Goal: Information Seeking & Learning: Learn about a topic

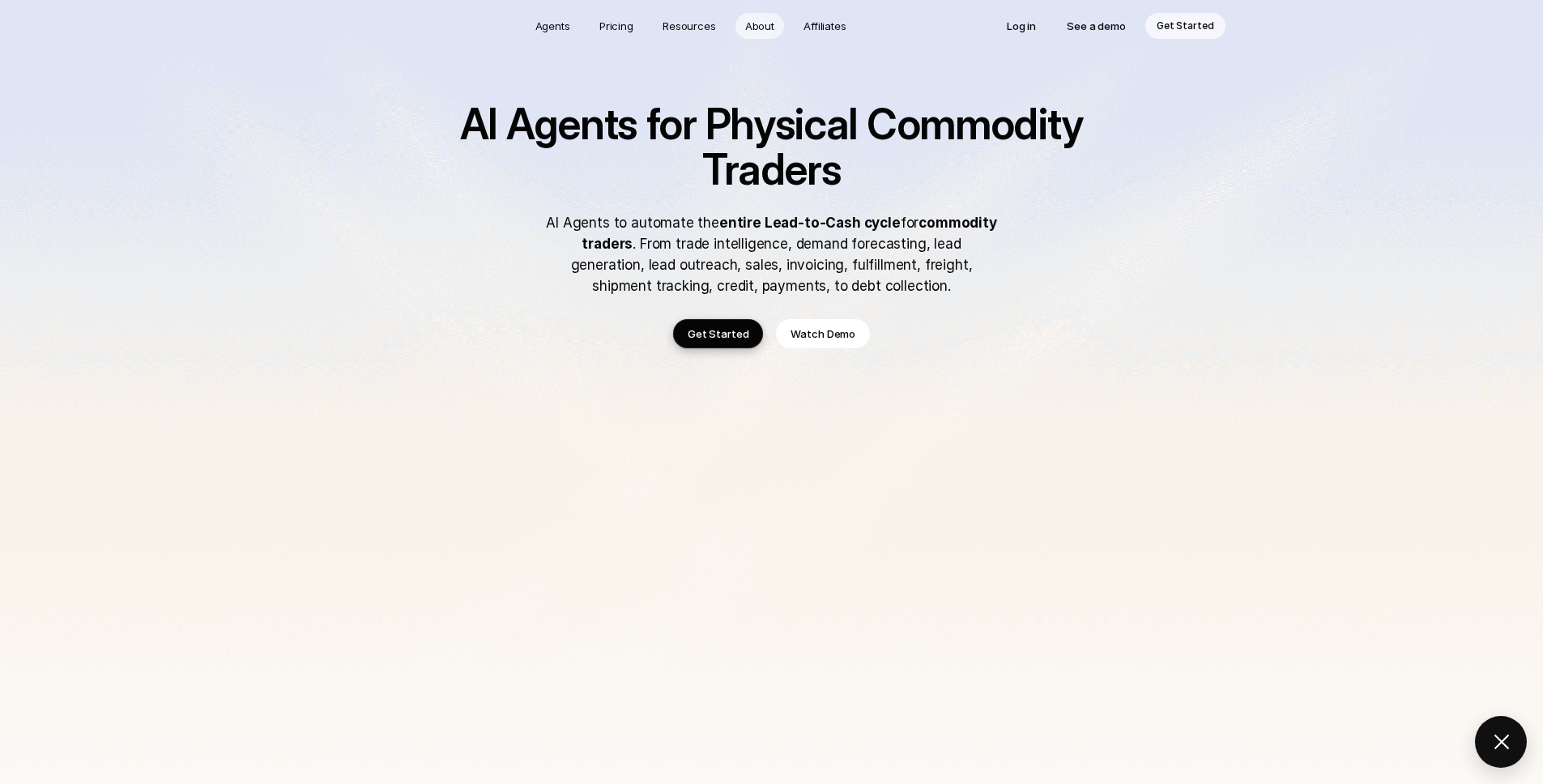
click at [752, 29] on p "About" at bounding box center [760, 26] width 30 height 16
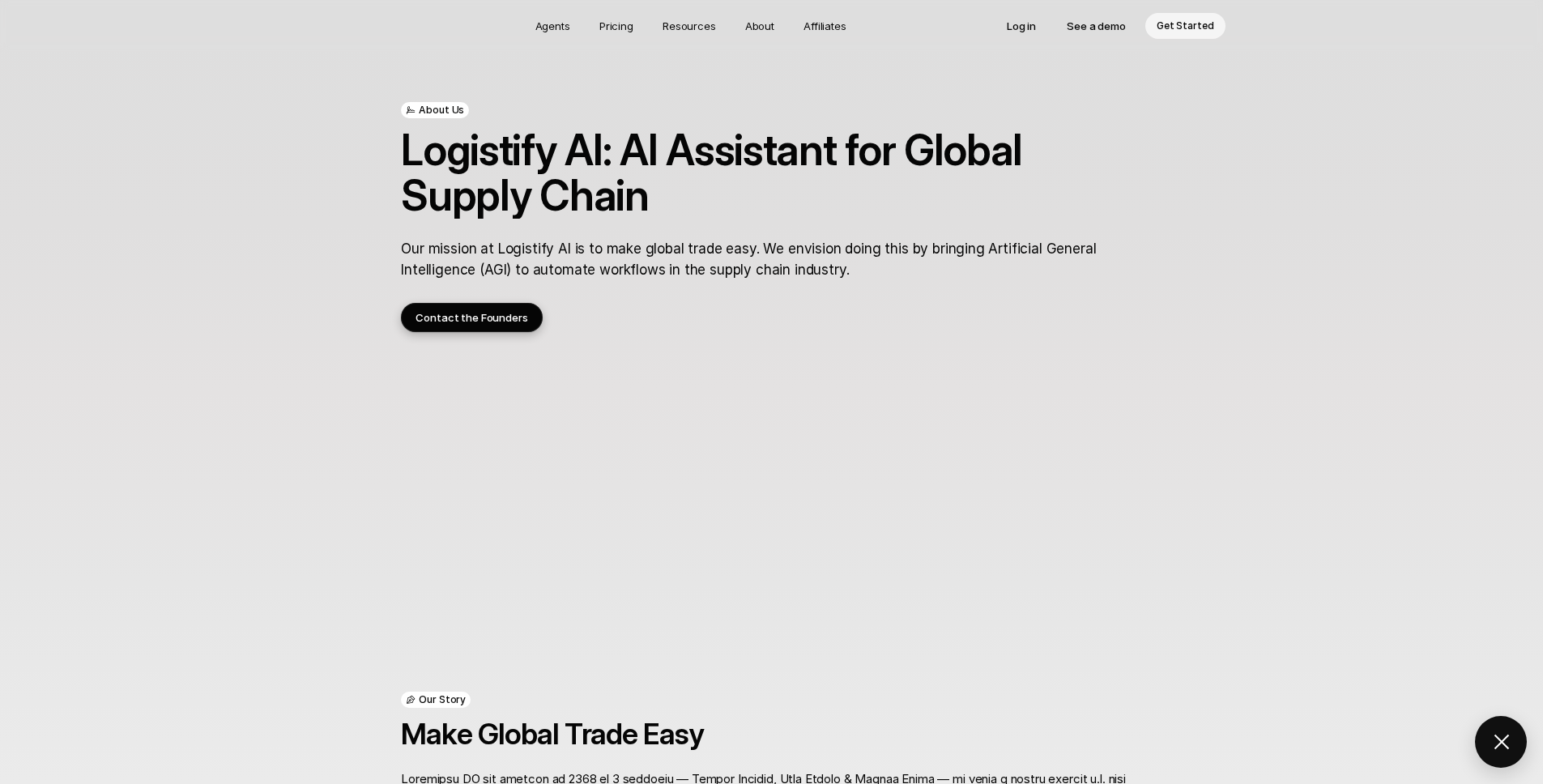
scroll to position [46, 0]
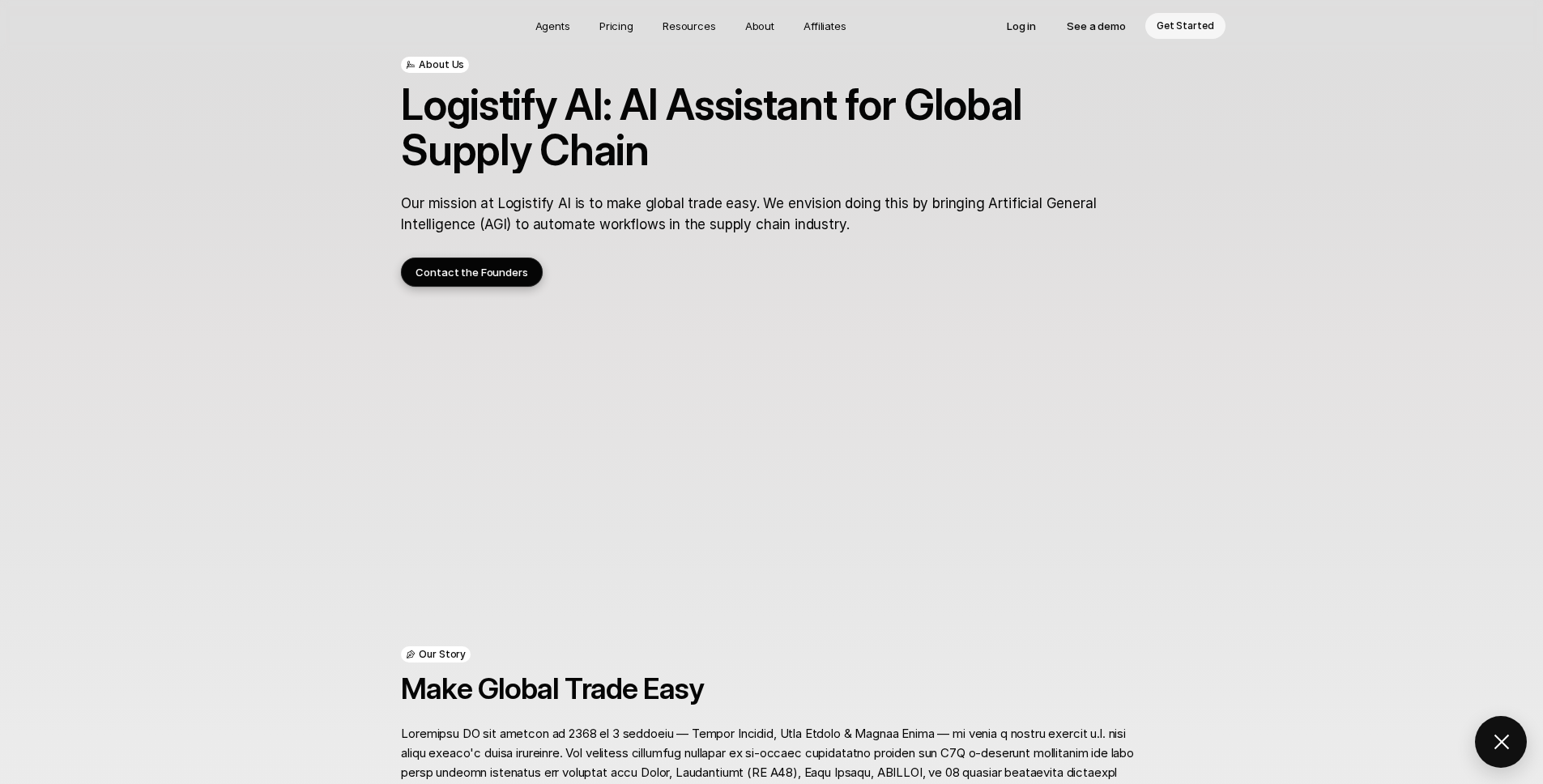
click at [679, 243] on div "About Us Logistify AI: AI Assistant for Global Supply Chain Our mission at Logi…" at bounding box center [771, 120] width 740 height 332
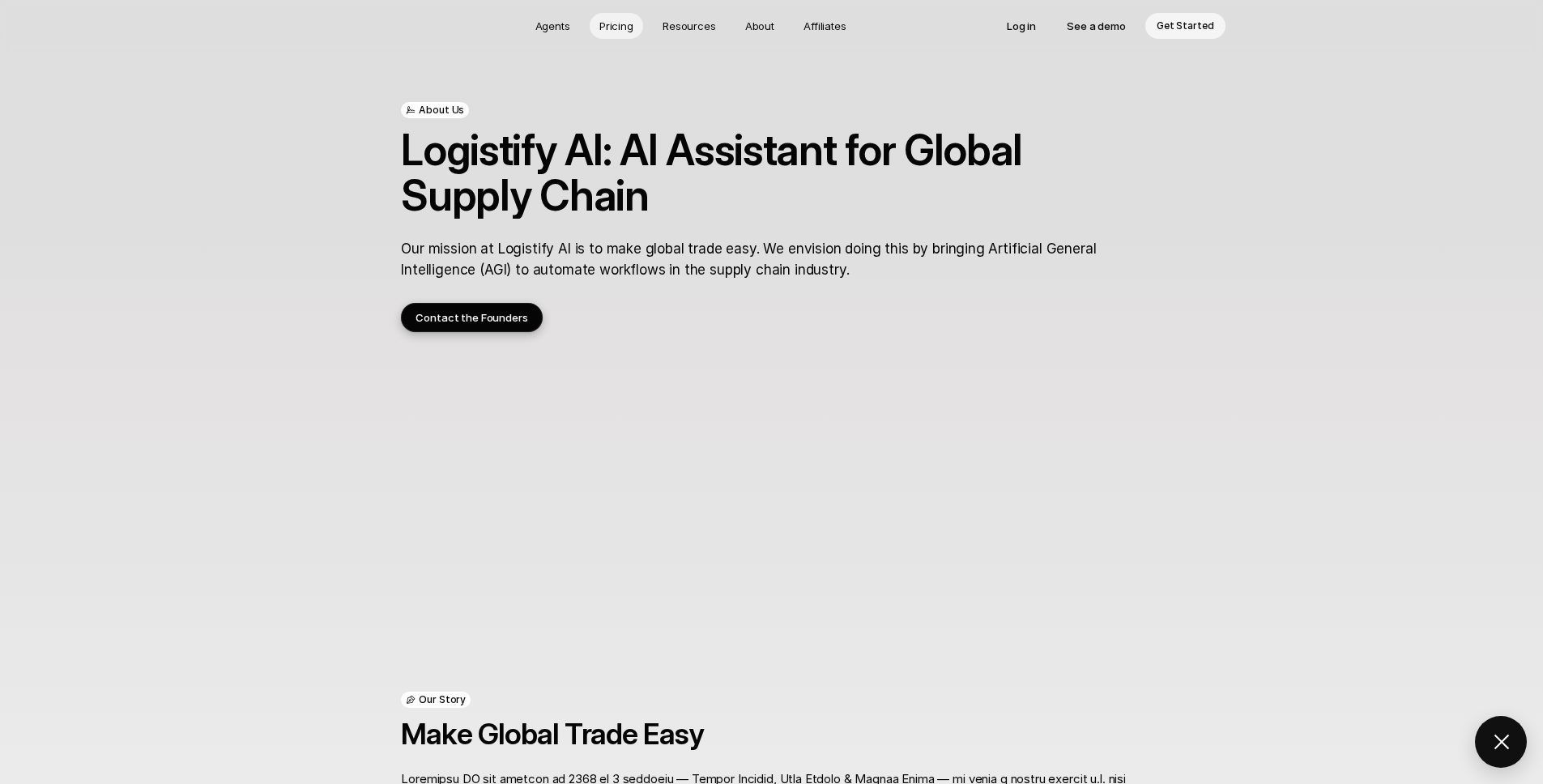
click at [627, 21] on p "Pricing" at bounding box center [616, 26] width 34 height 16
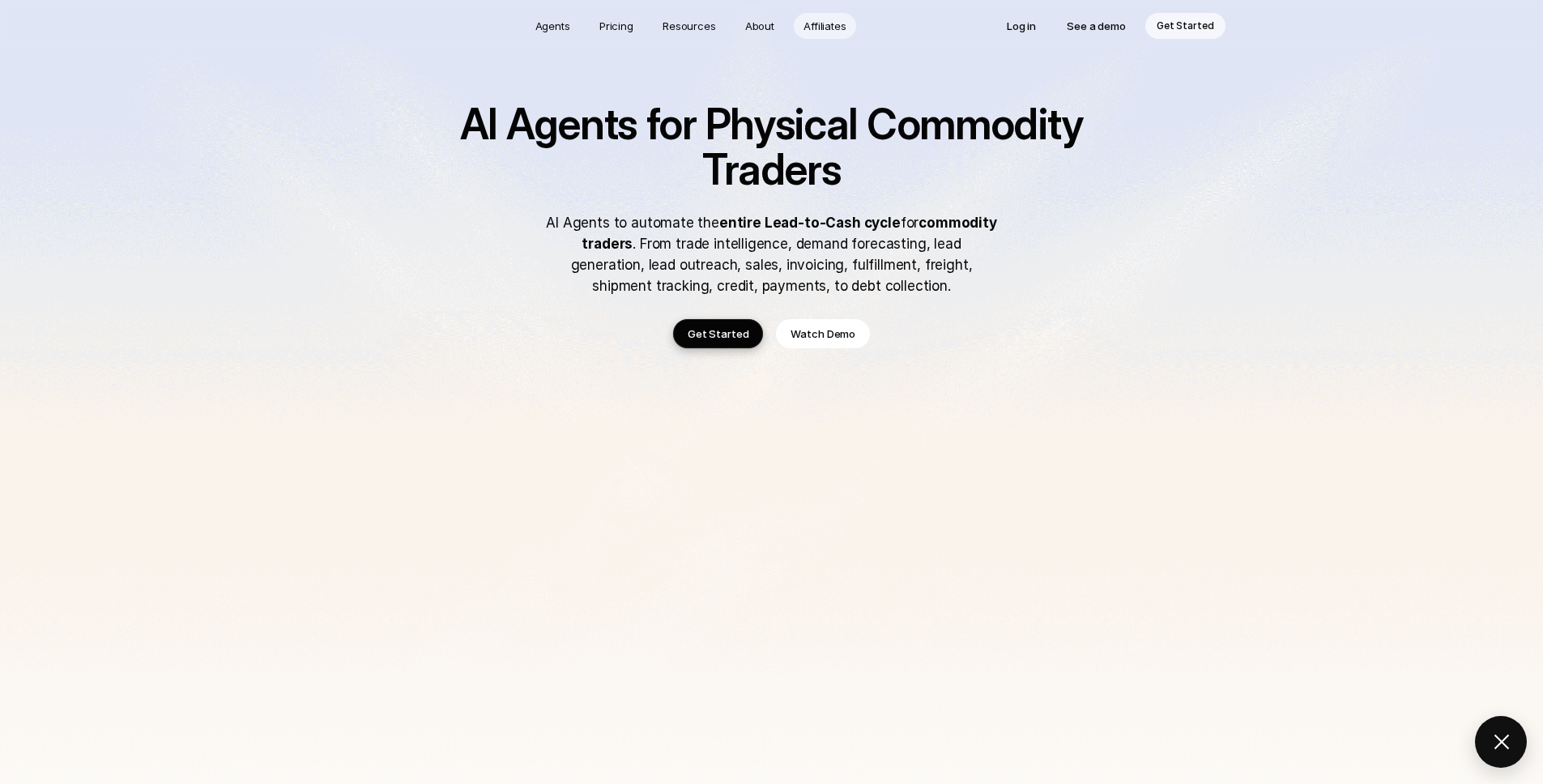
click at [827, 38] on link "Affiliates" at bounding box center [825, 25] width 63 height 26
click at [762, 29] on p "About" at bounding box center [760, 26] width 30 height 16
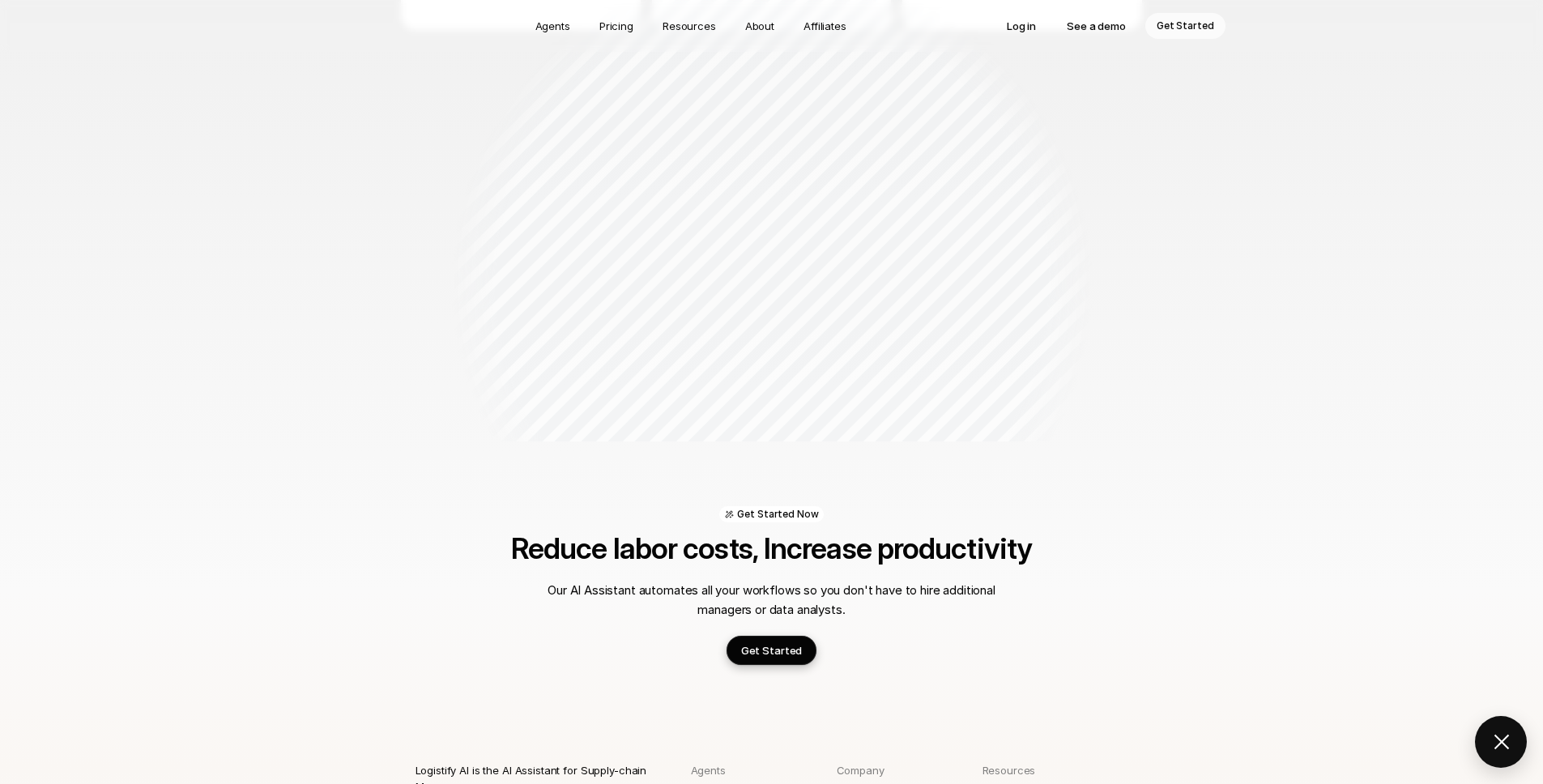
scroll to position [1735, 0]
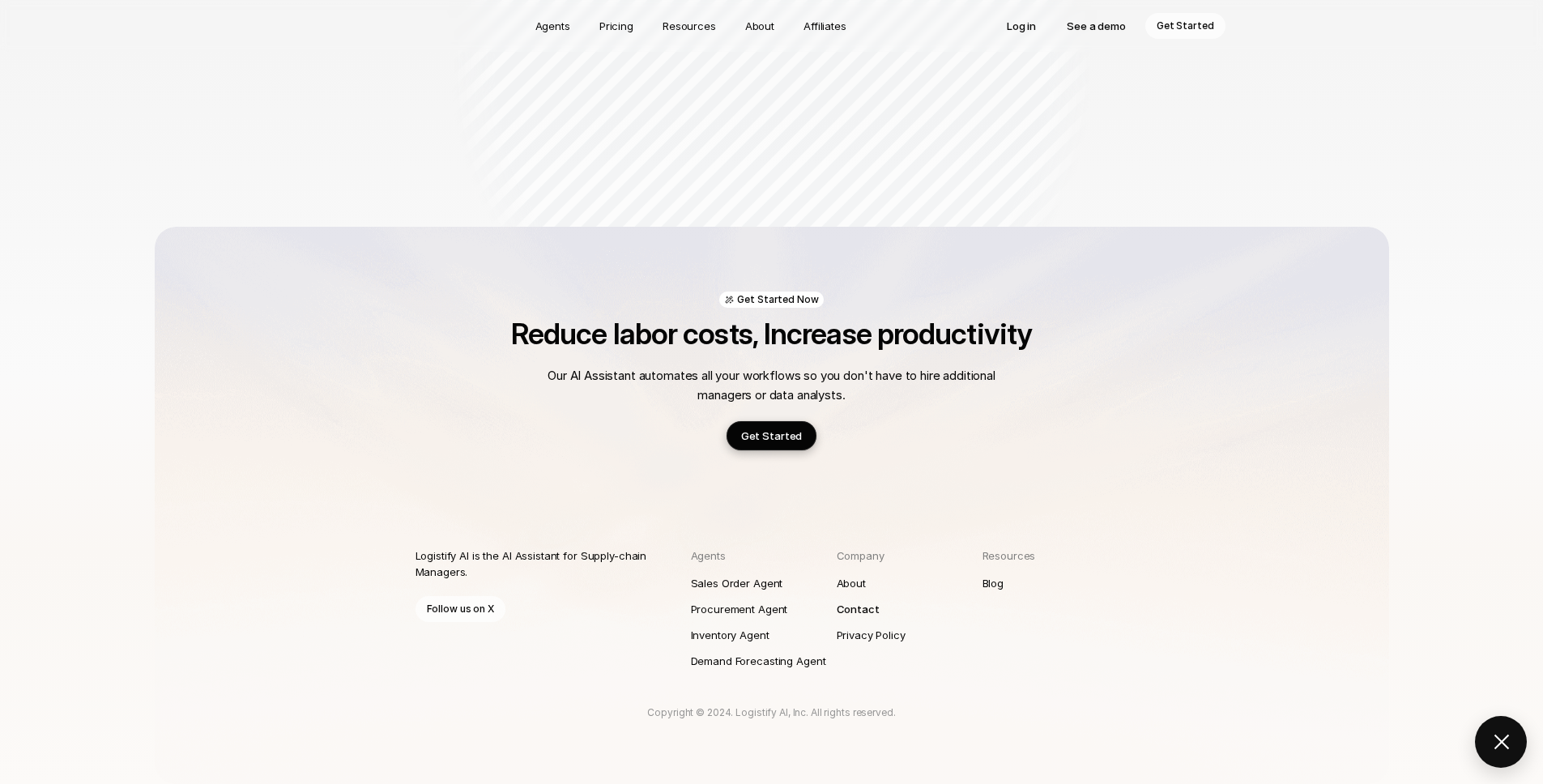
click at [849, 607] on p "Contact" at bounding box center [859, 609] width 43 height 16
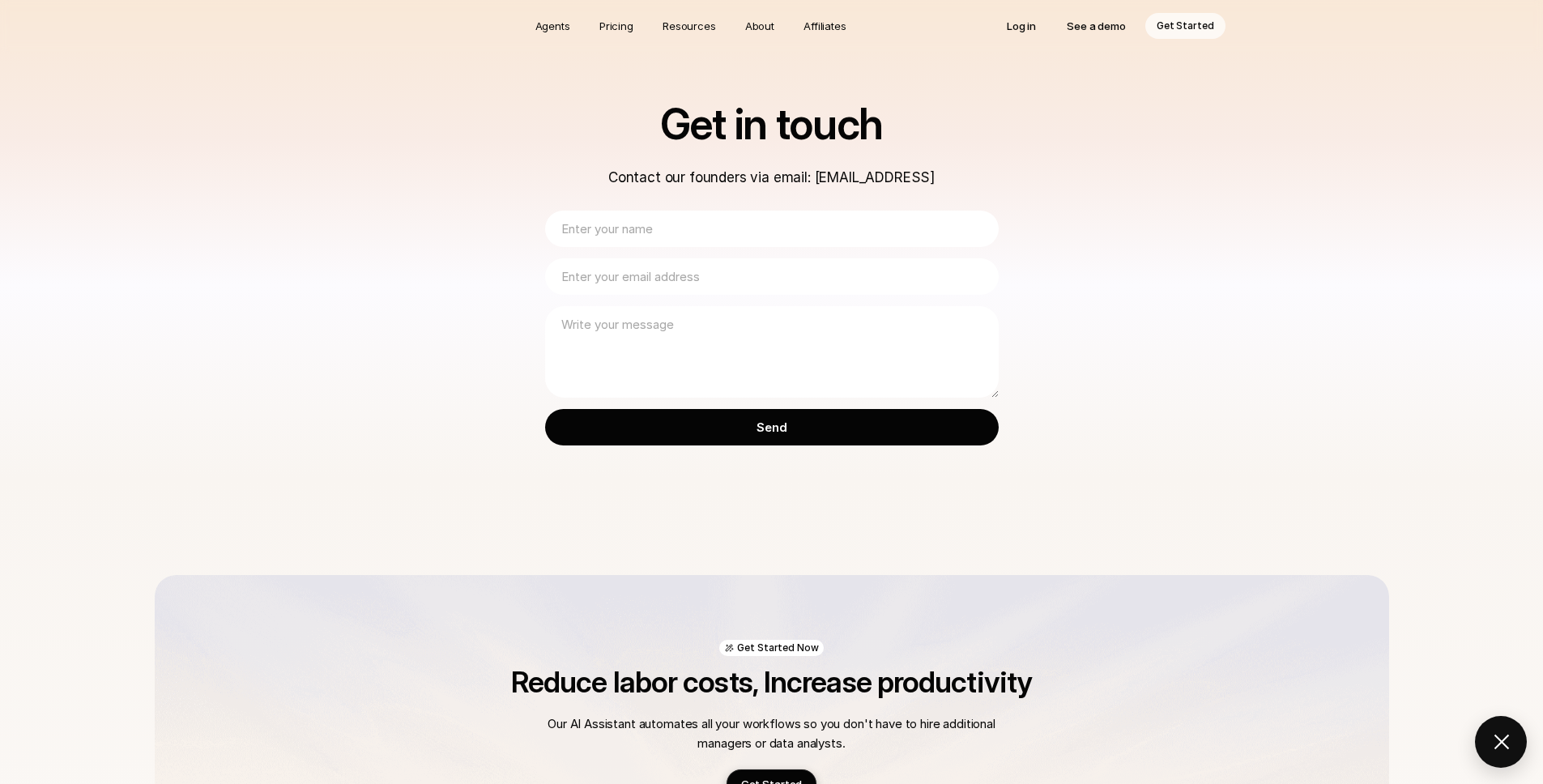
scroll to position [348, 0]
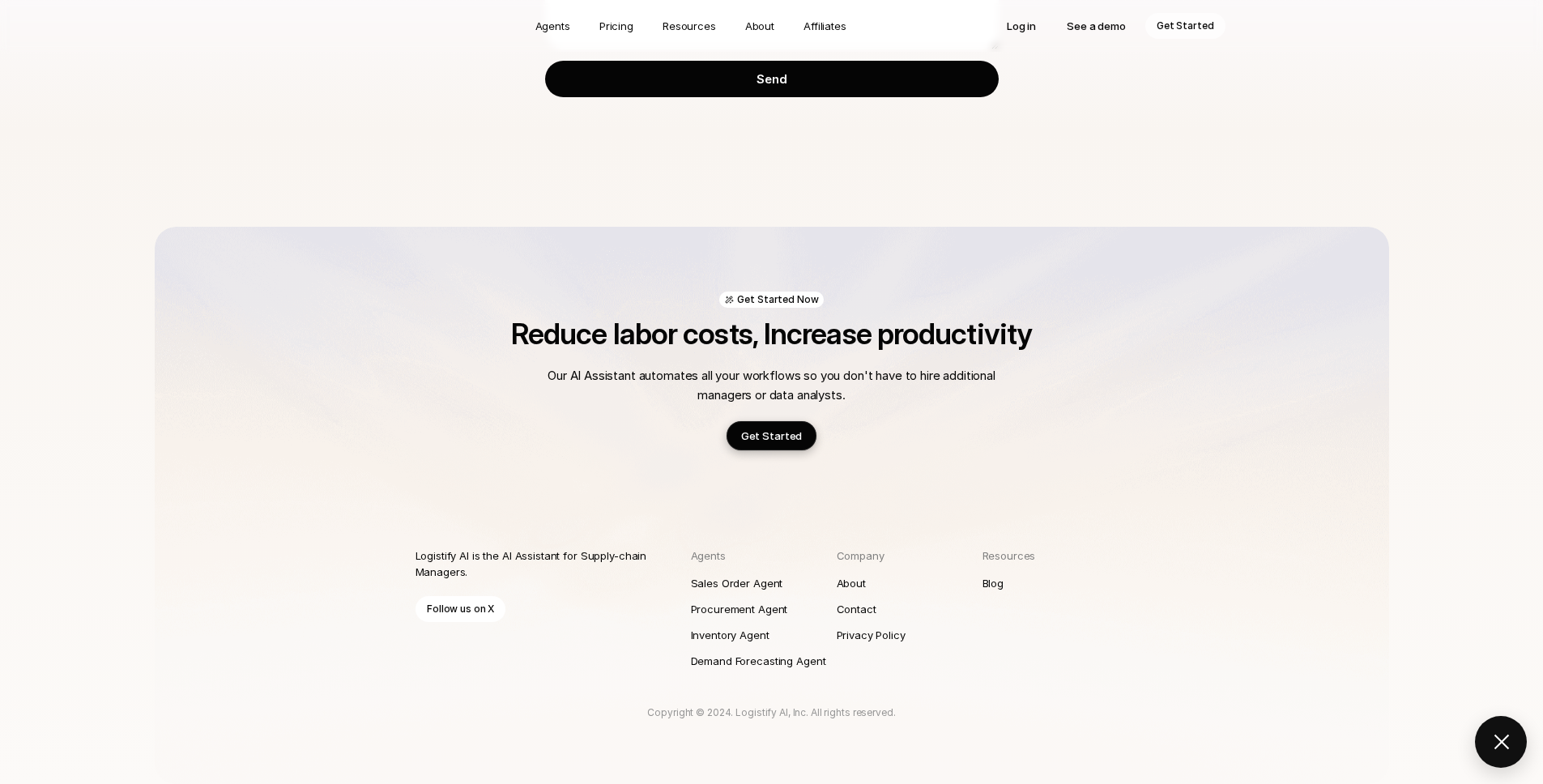
click at [485, 614] on p "Follow us on X" at bounding box center [460, 609] width 67 height 16
